Goal: Task Accomplishment & Management: Complete application form

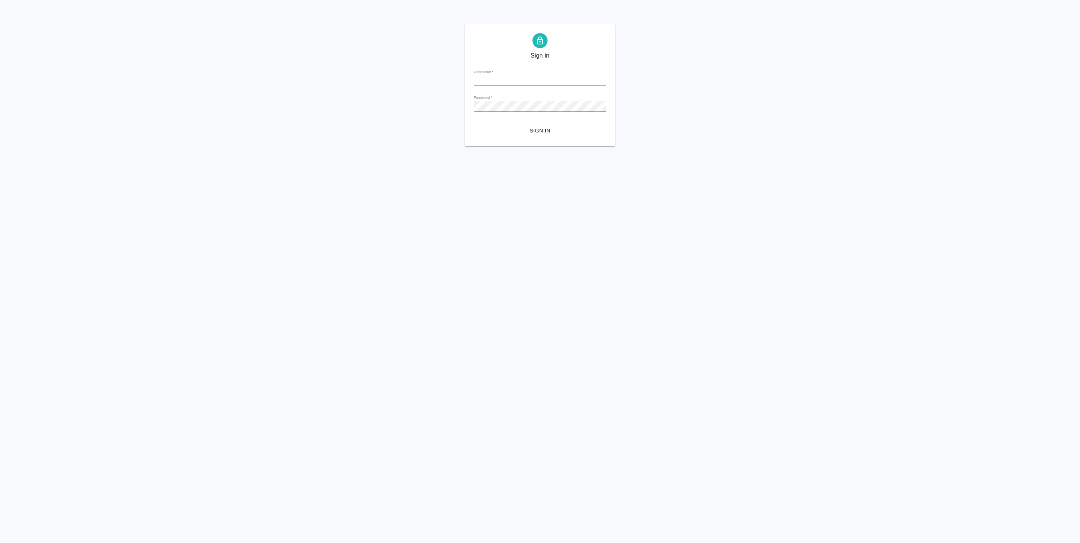
type input "a.vasiutchenko@awatera.com"
click at [532, 134] on span "Sign in" at bounding box center [540, 130] width 120 height 9
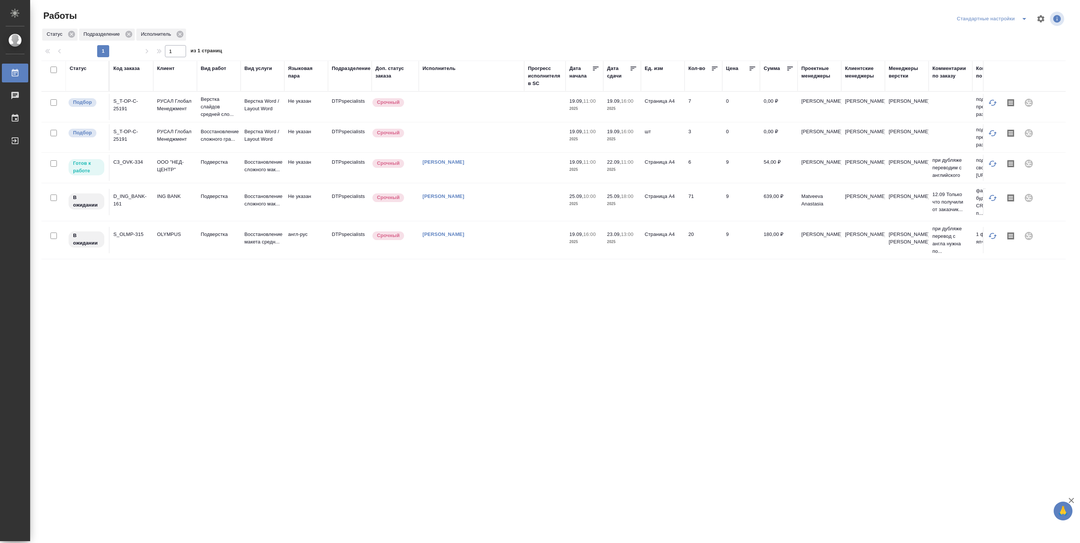
click at [529, 172] on td at bounding box center [544, 168] width 41 height 26
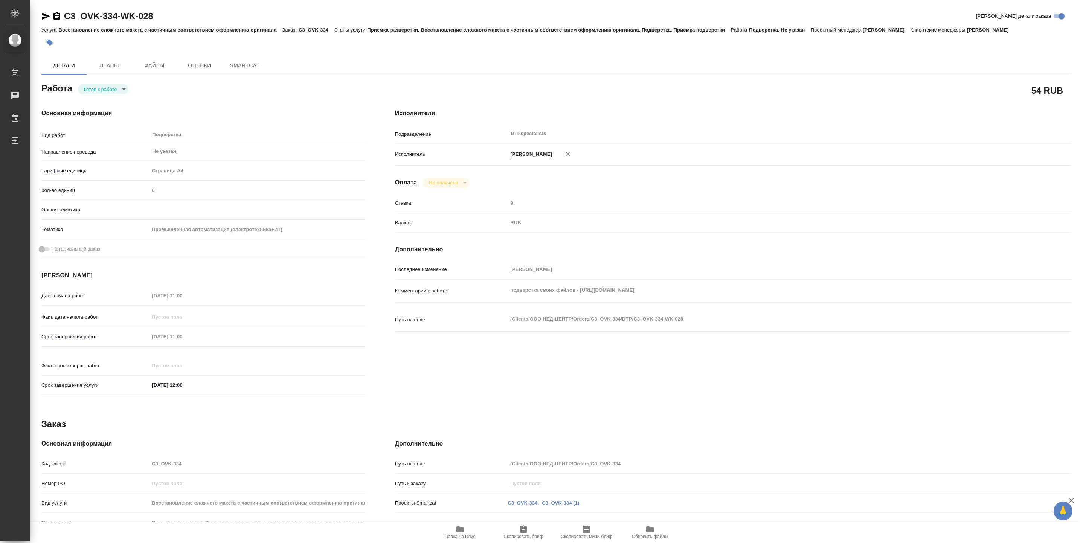
type textarea "x"
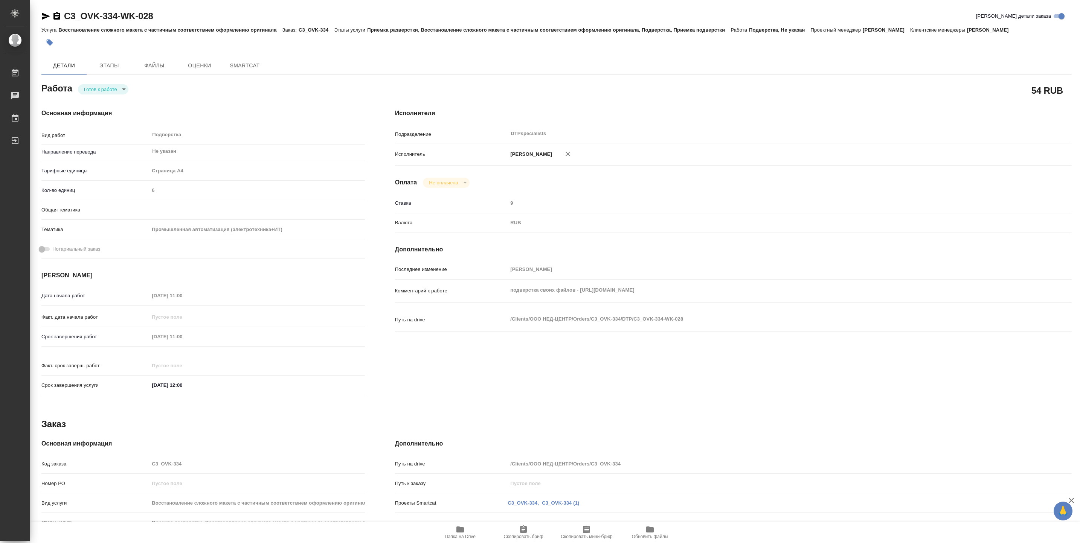
type textarea "x"
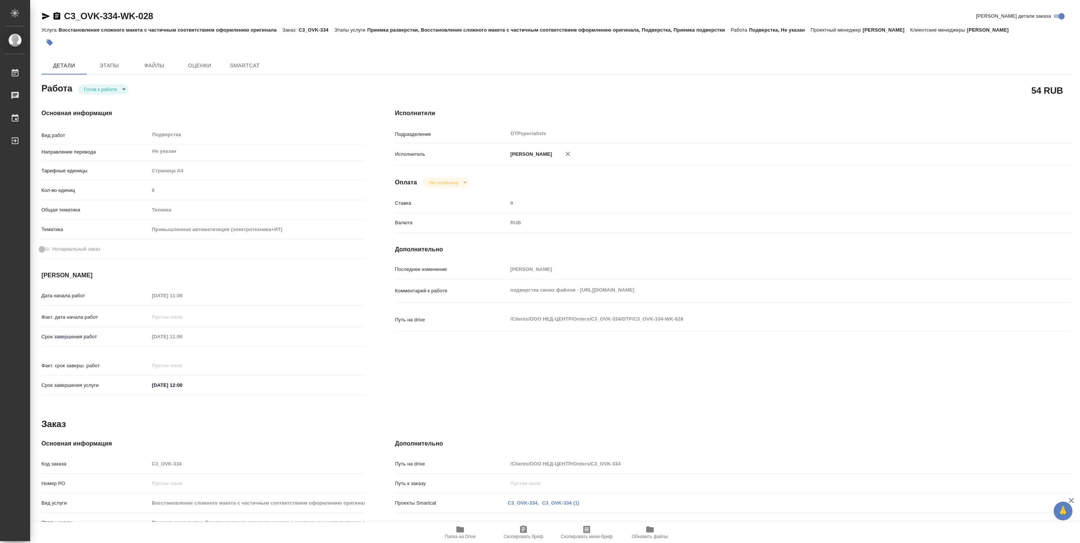
type textarea "x"
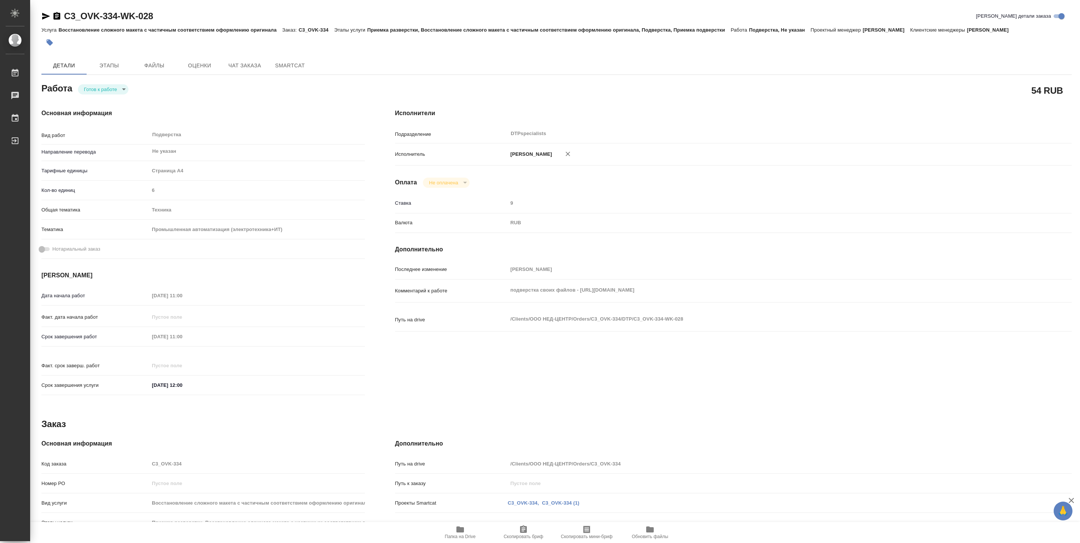
type textarea "x"
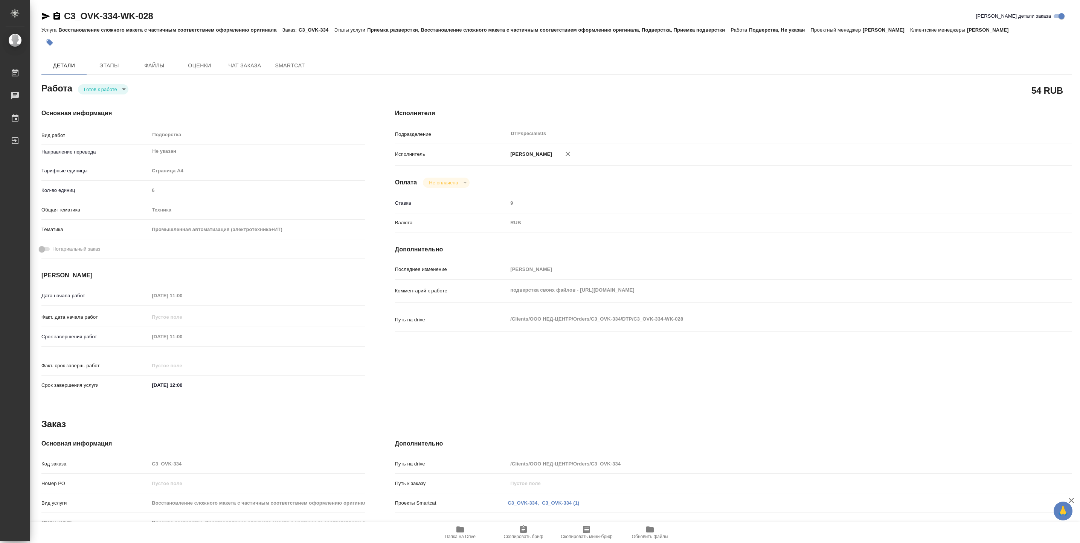
type textarea "x"
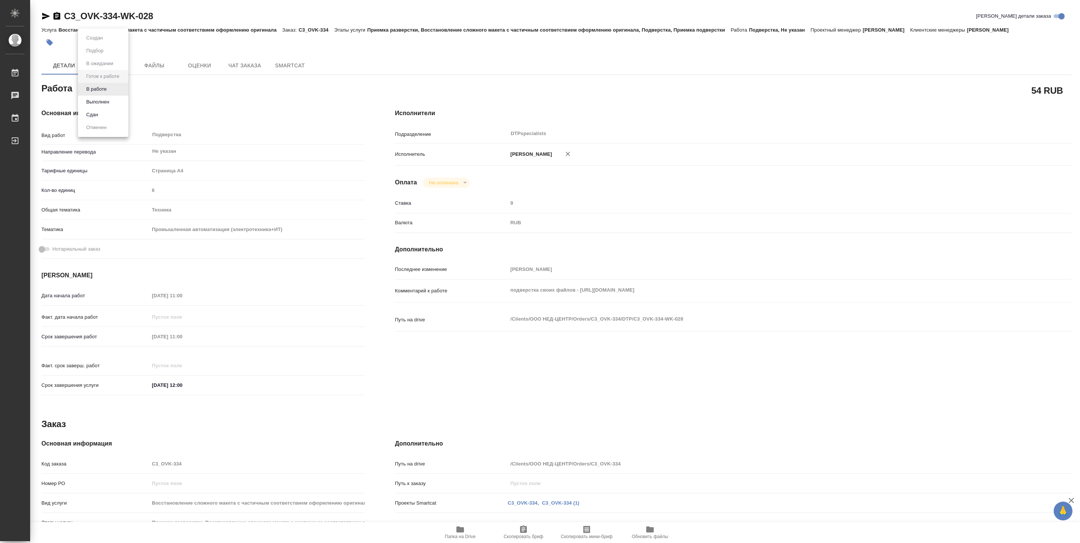
click at [110, 91] on body "🙏 .cls-1 fill:#fff; AWATERA Vasiutchenko [PERSON_NAME] 0 Чаты График Выйти C3_O…" at bounding box center [540, 271] width 1080 height 543
click at [110, 91] on li "В работе" at bounding box center [103, 89] width 50 height 13
type textarea "x"
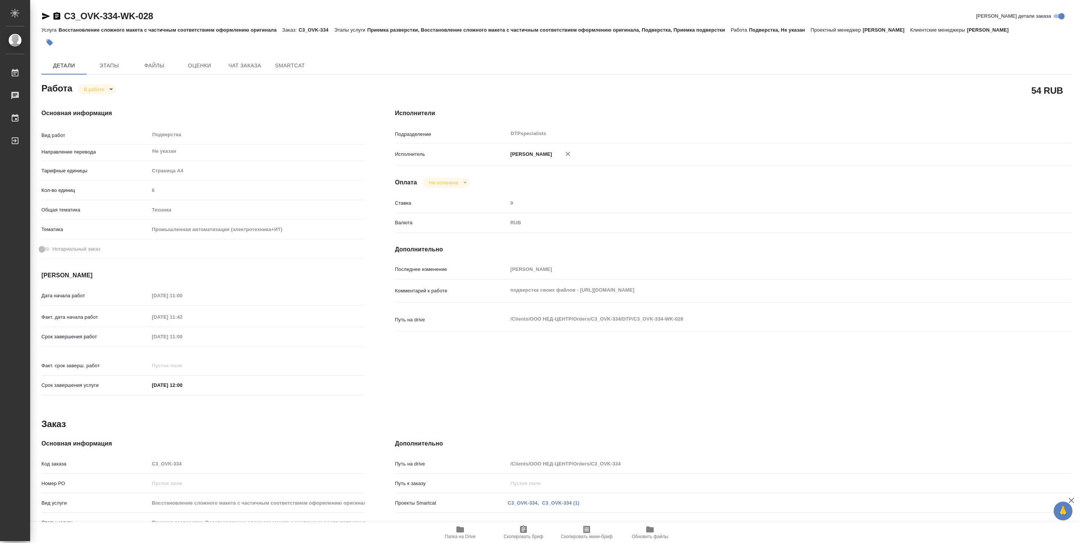
type textarea "x"
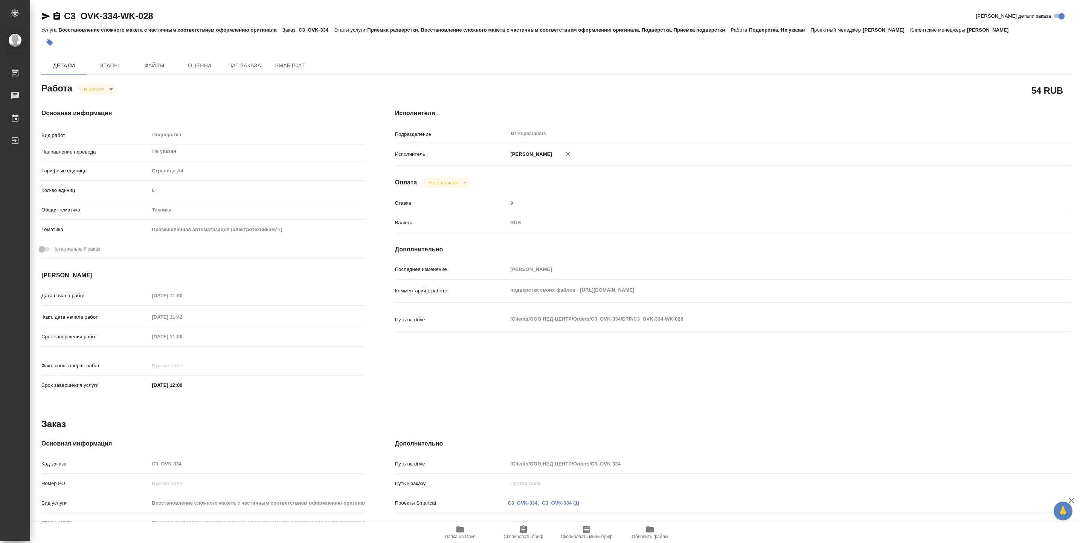
type textarea "x"
